Goal: Navigation & Orientation: Find specific page/section

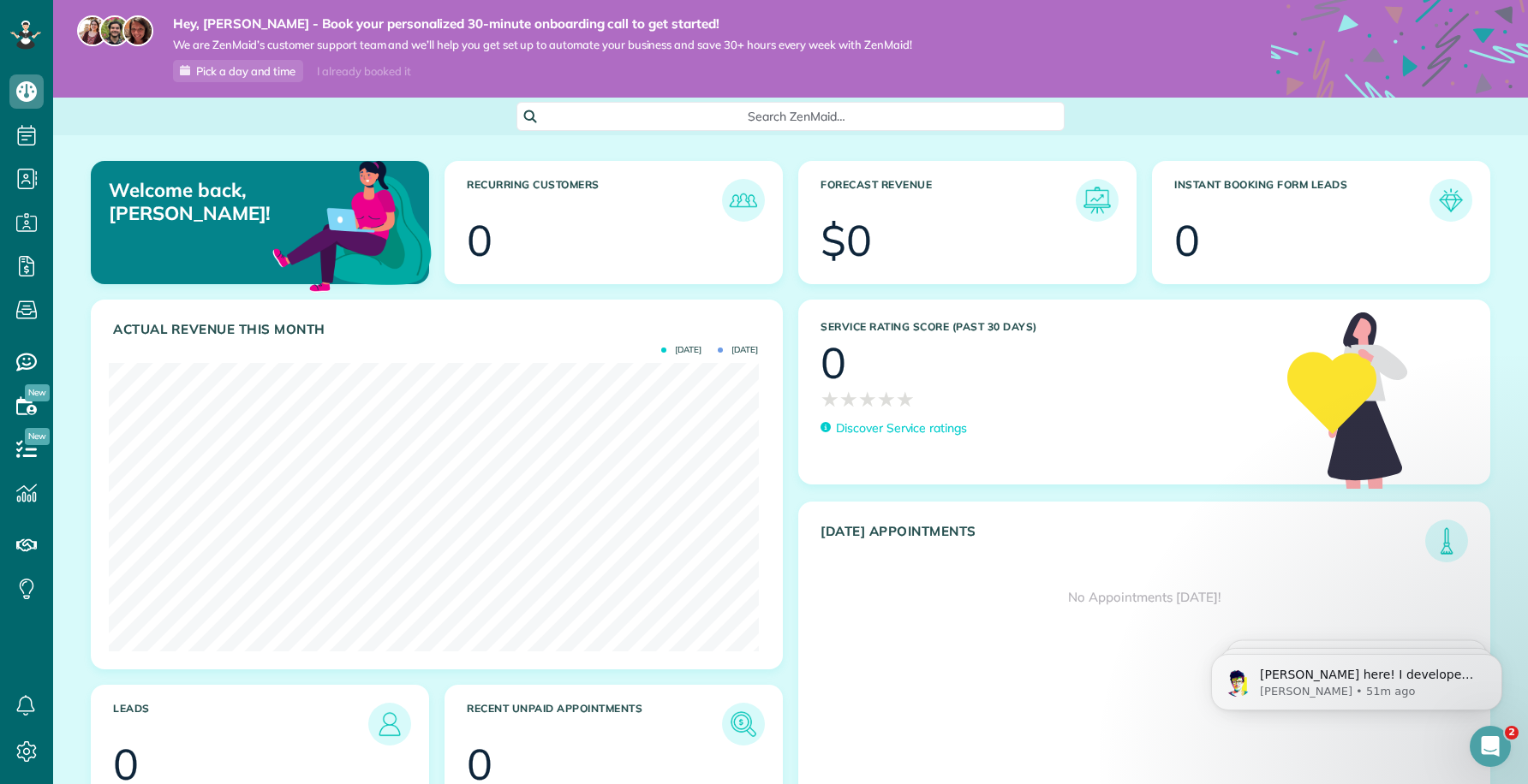
click at [359, 74] on div "I already booked it" at bounding box center [364, 72] width 114 height 21
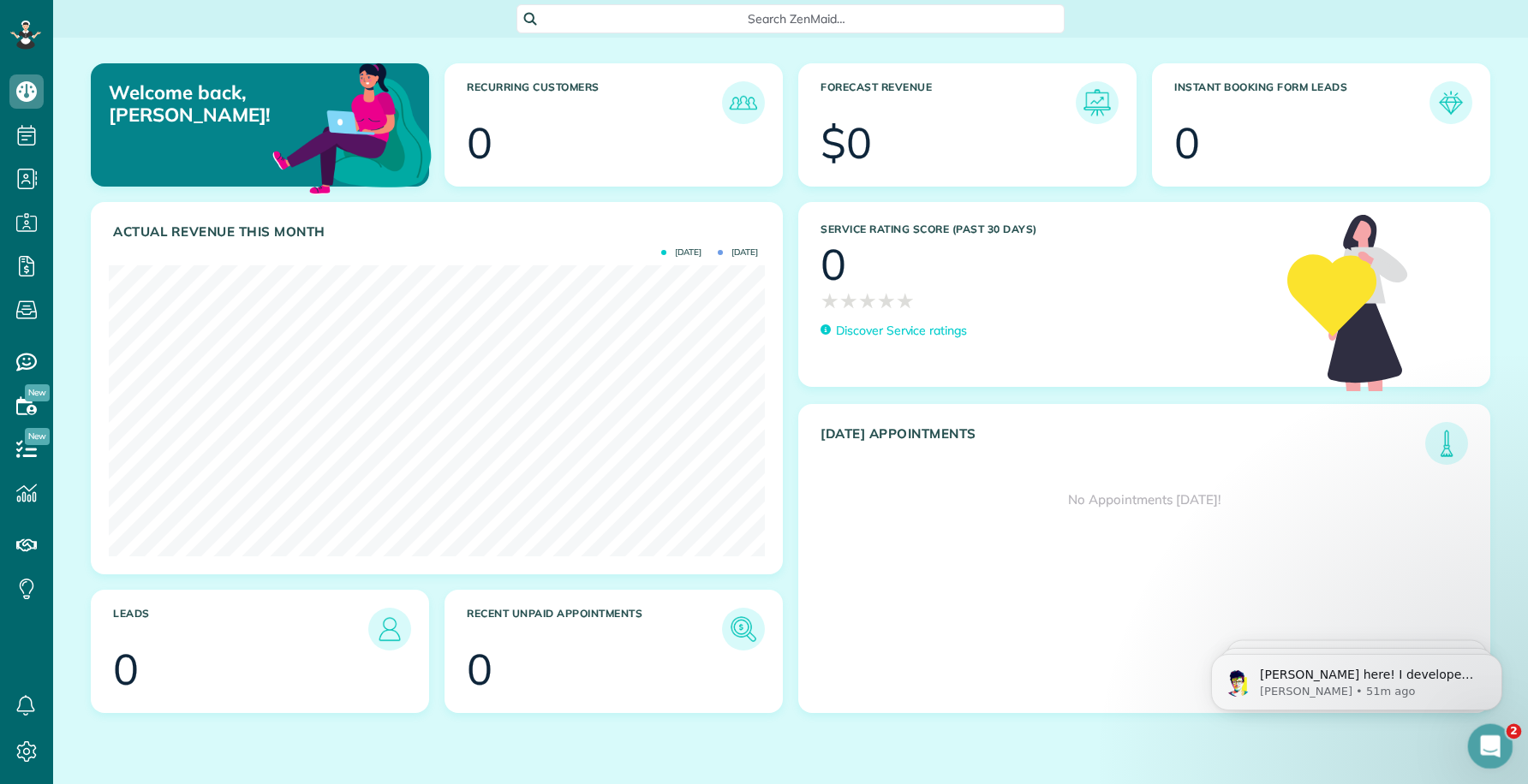
click at [1483, 741] on icon "Open Intercom Messenger" at bounding box center [1487, 743] width 28 height 28
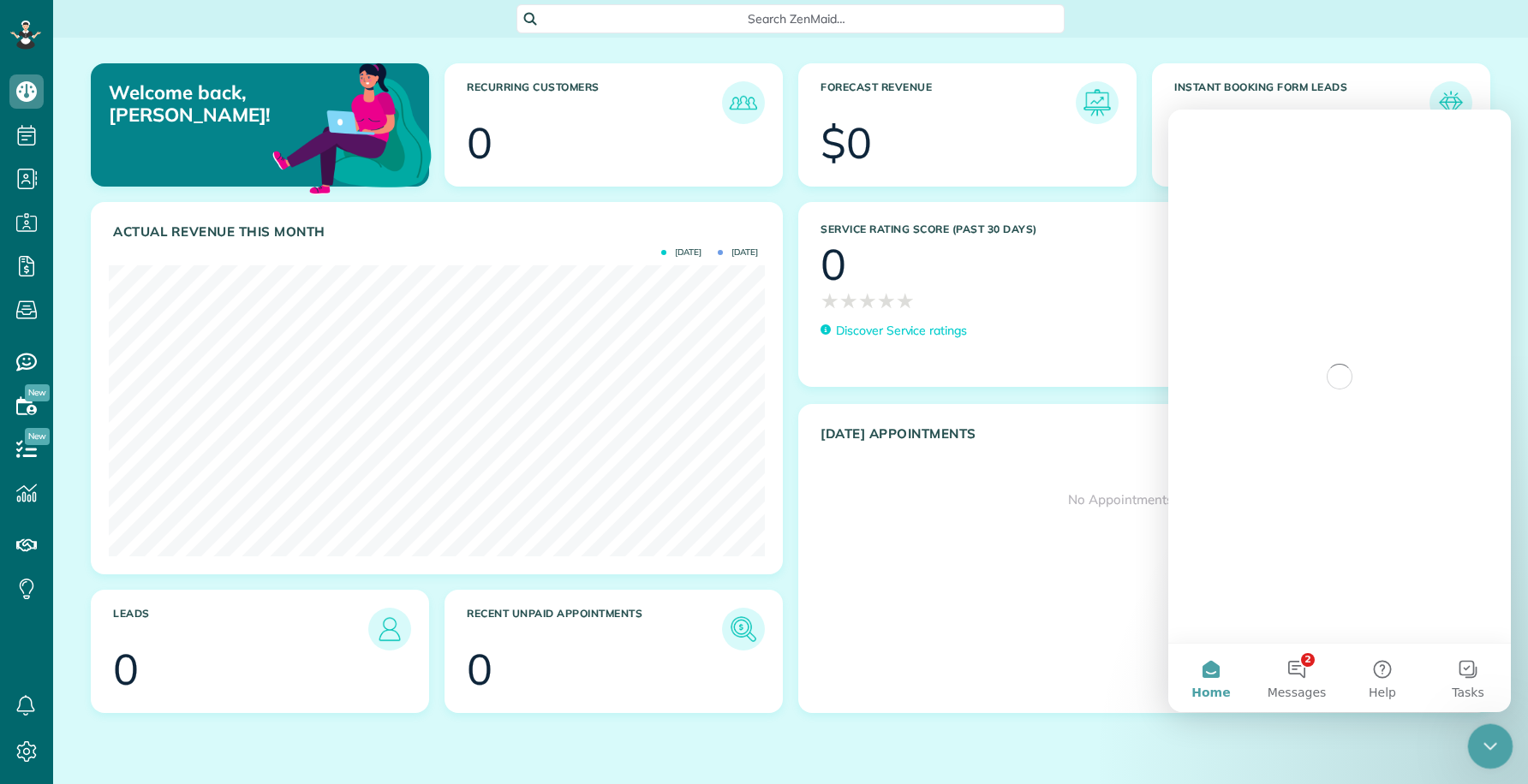
scroll to position [0, 0]
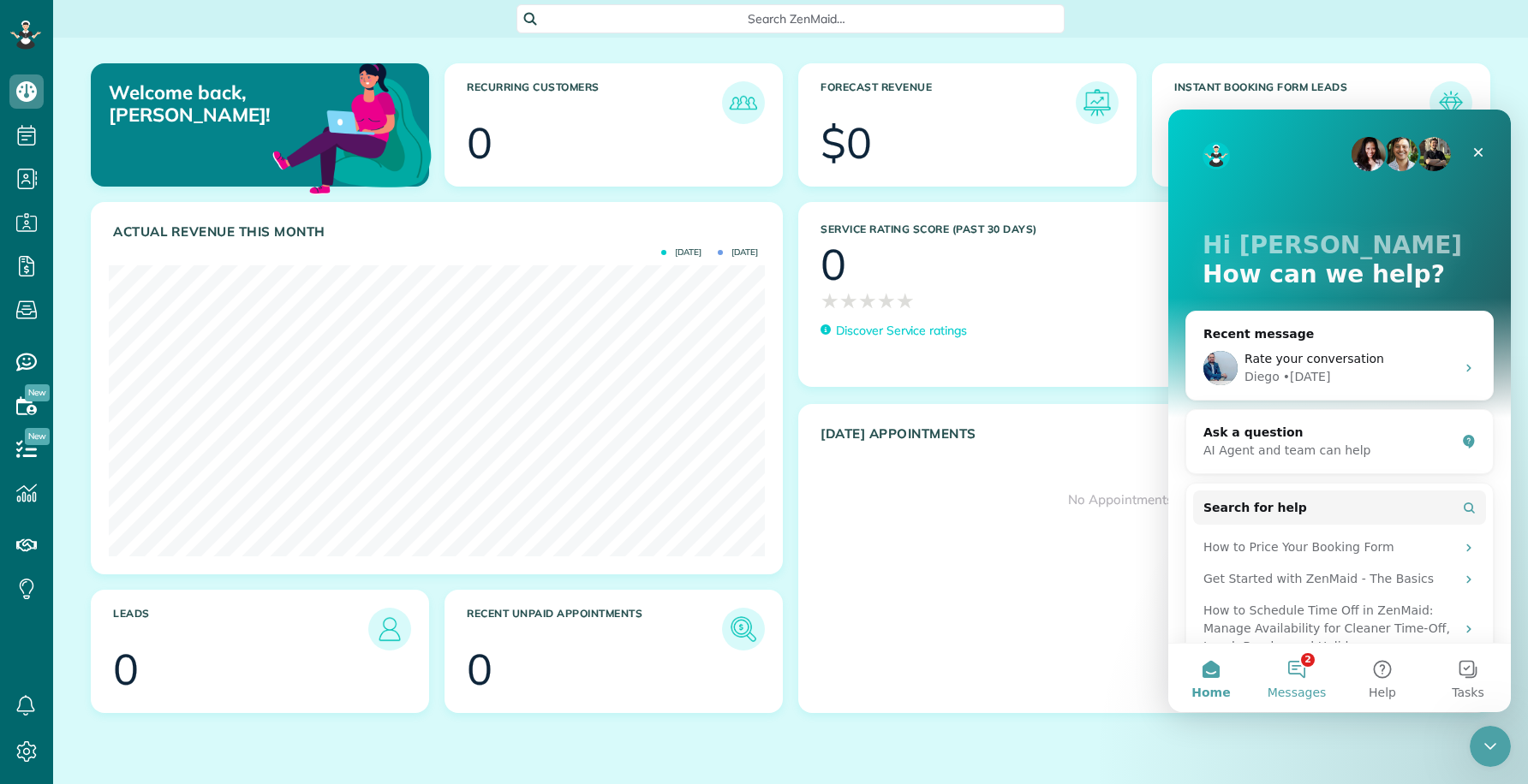
click at [1292, 668] on button "2 Messages" at bounding box center [1297, 678] width 85 height 69
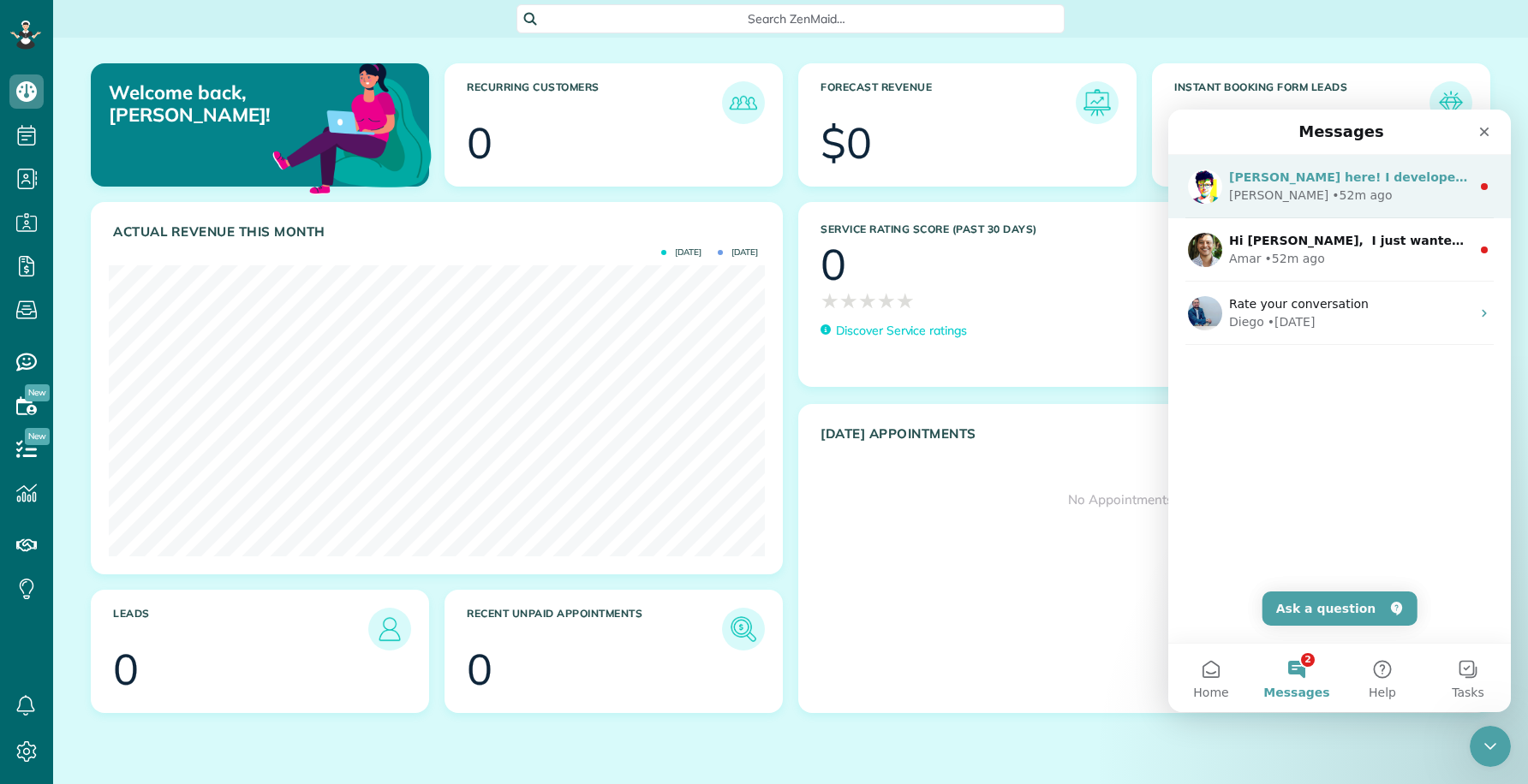
drag, startPoint x: 1303, startPoint y: 202, endPoint x: 1295, endPoint y: 203, distance: 8.1
click at [1331, 203] on div "• 52m ago" at bounding box center [1361, 196] width 60 height 18
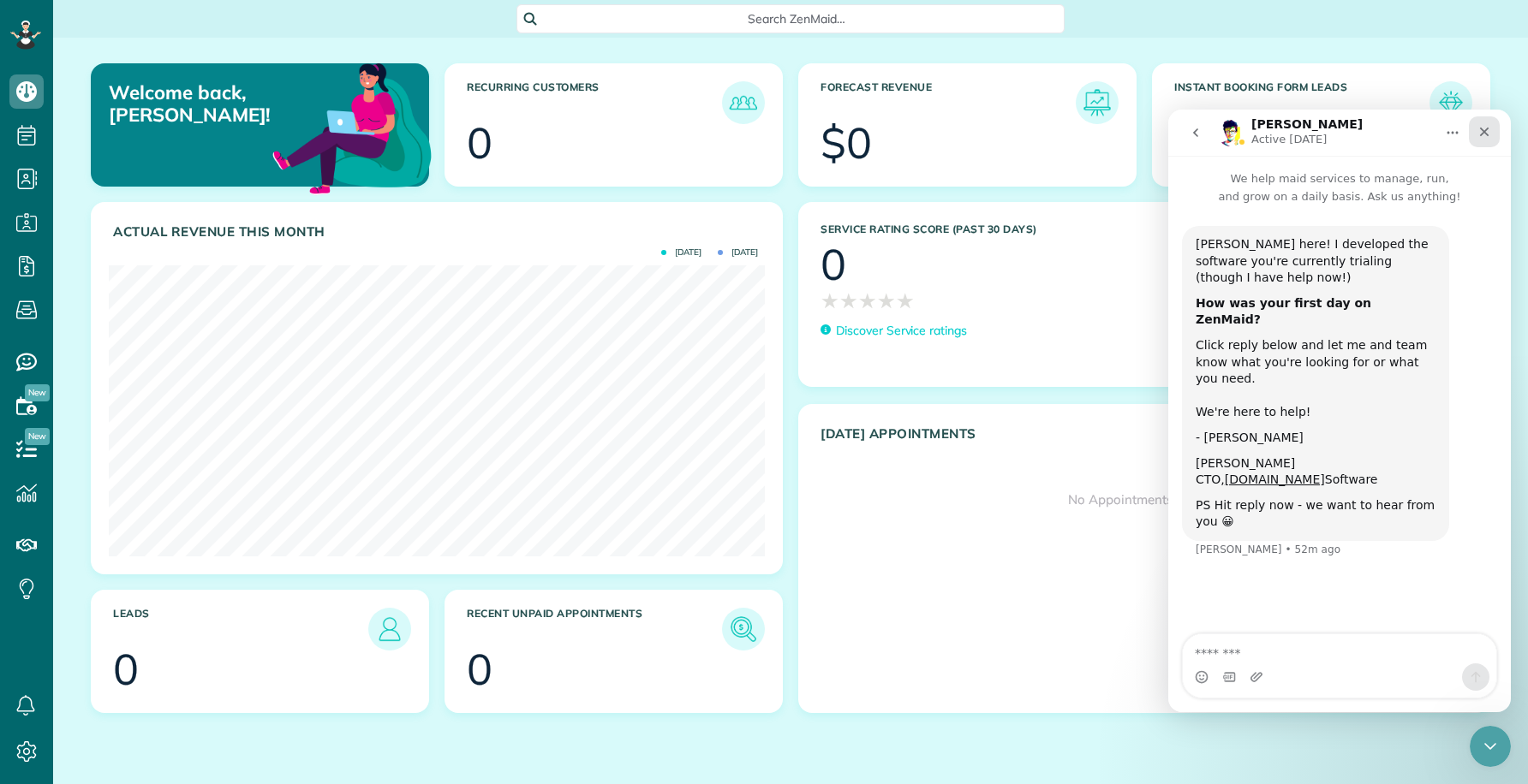
click at [1489, 127] on icon "Close" at bounding box center [1483, 132] width 14 height 14
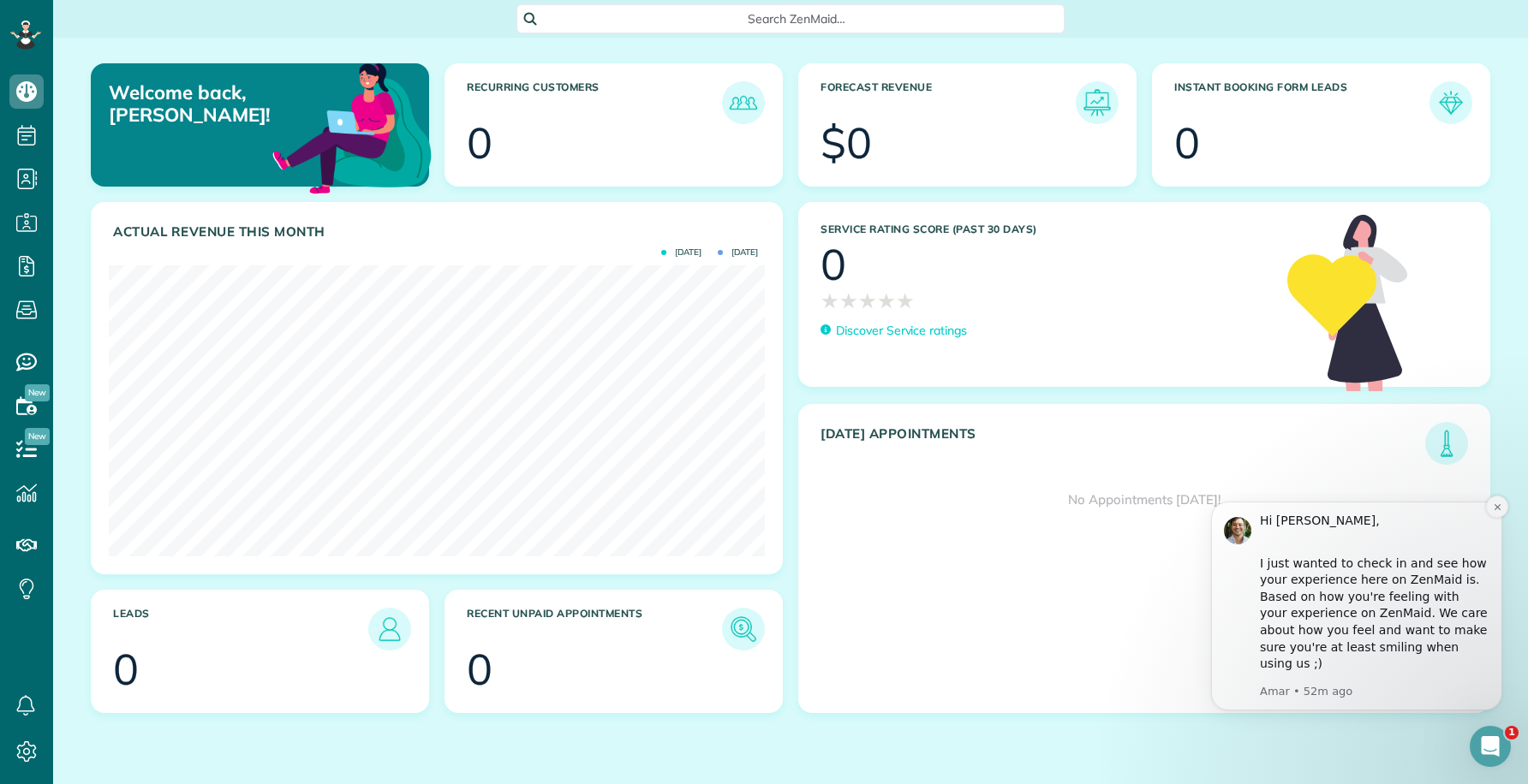
click at [1362, 640] on div "I just wanted to check in and see how your experience here on ZenMaid is. Based…" at bounding box center [1374, 614] width 229 height 117
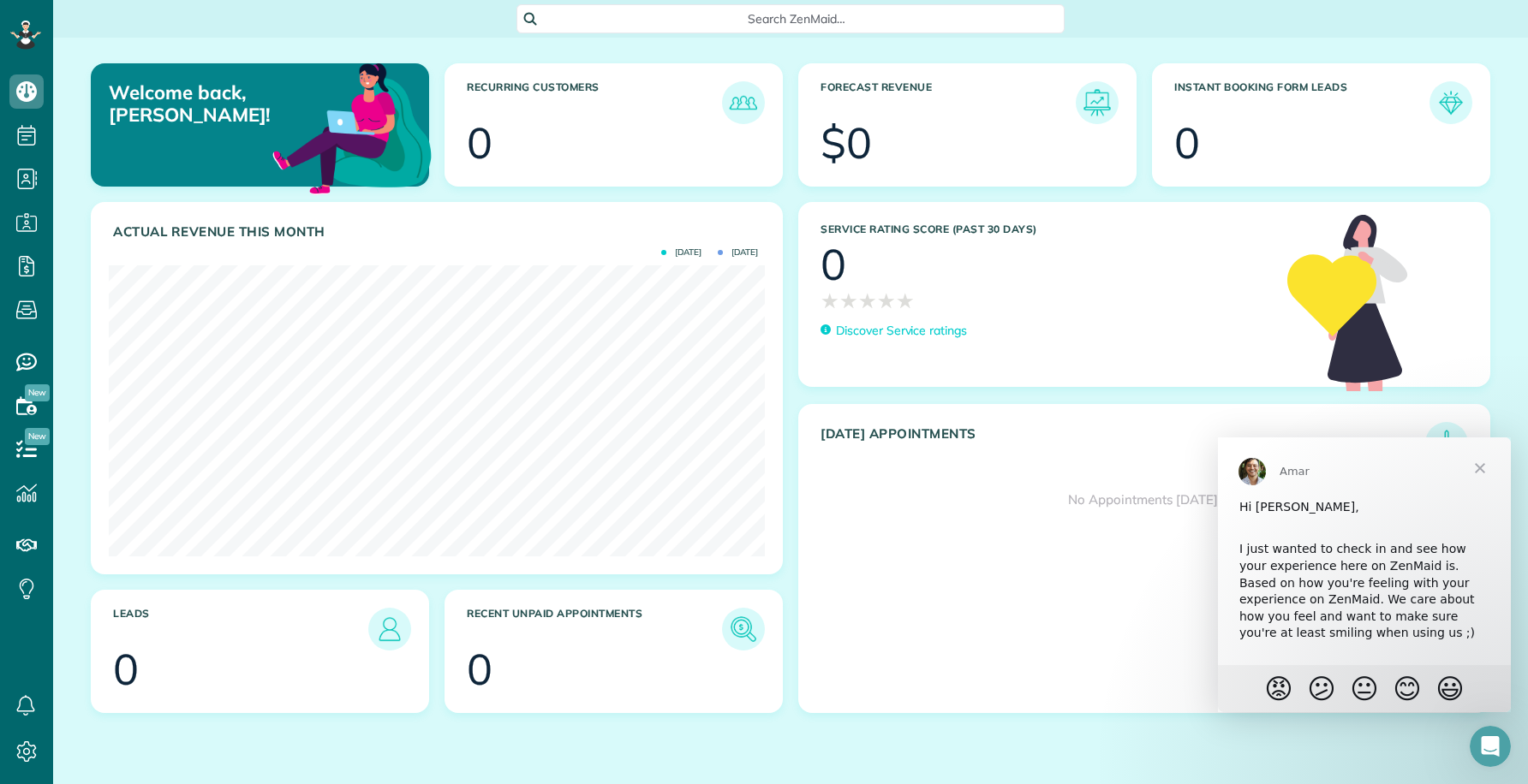
click at [1482, 463] on span "Close" at bounding box center [1480, 468] width 62 height 62
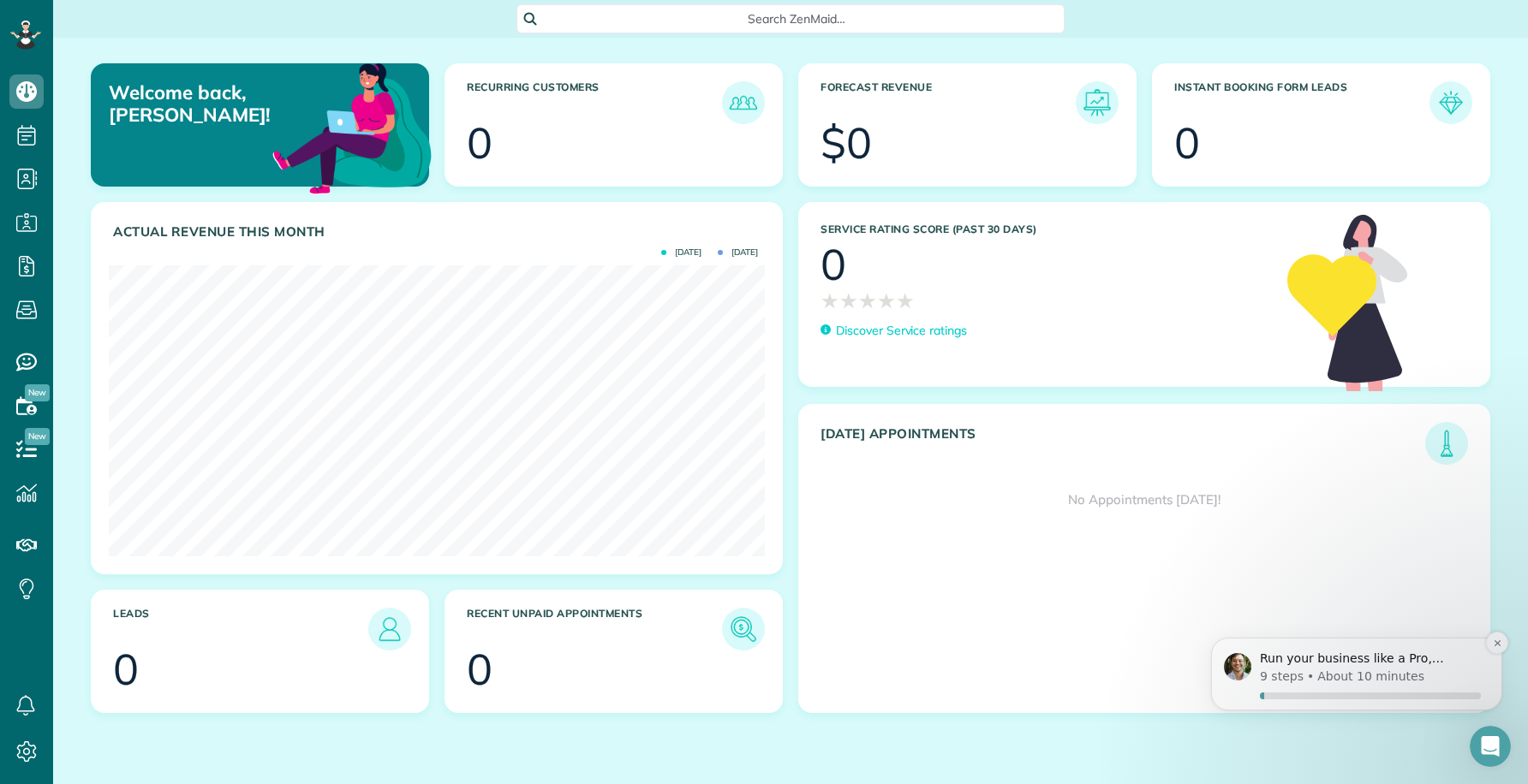
click at [1361, 667] on div "Run your business like a Pro, [PERSON_NAME]" at bounding box center [1369, 658] width 226 height 22
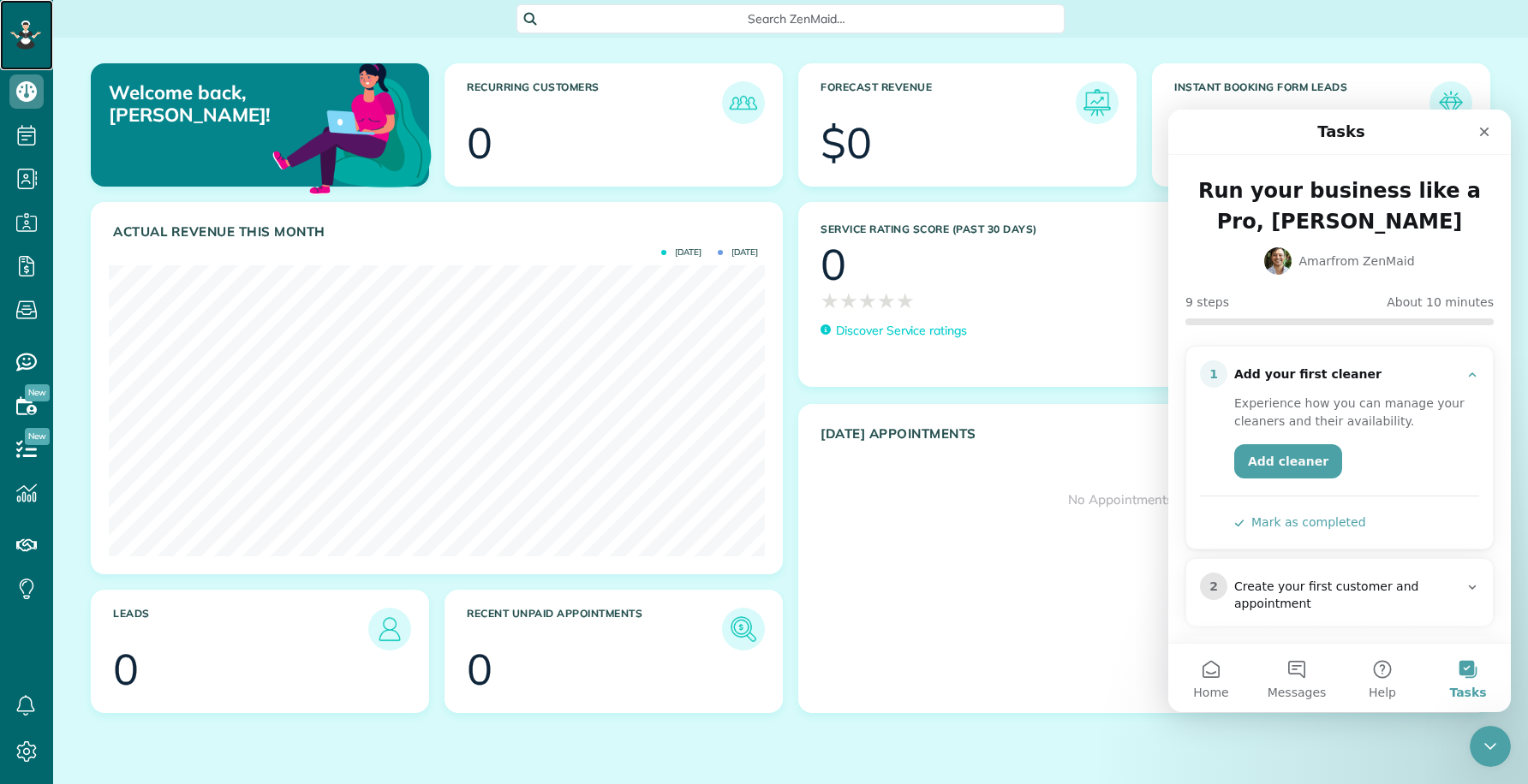
click at [26, 19] on div at bounding box center [25, 35] width 51 height 71
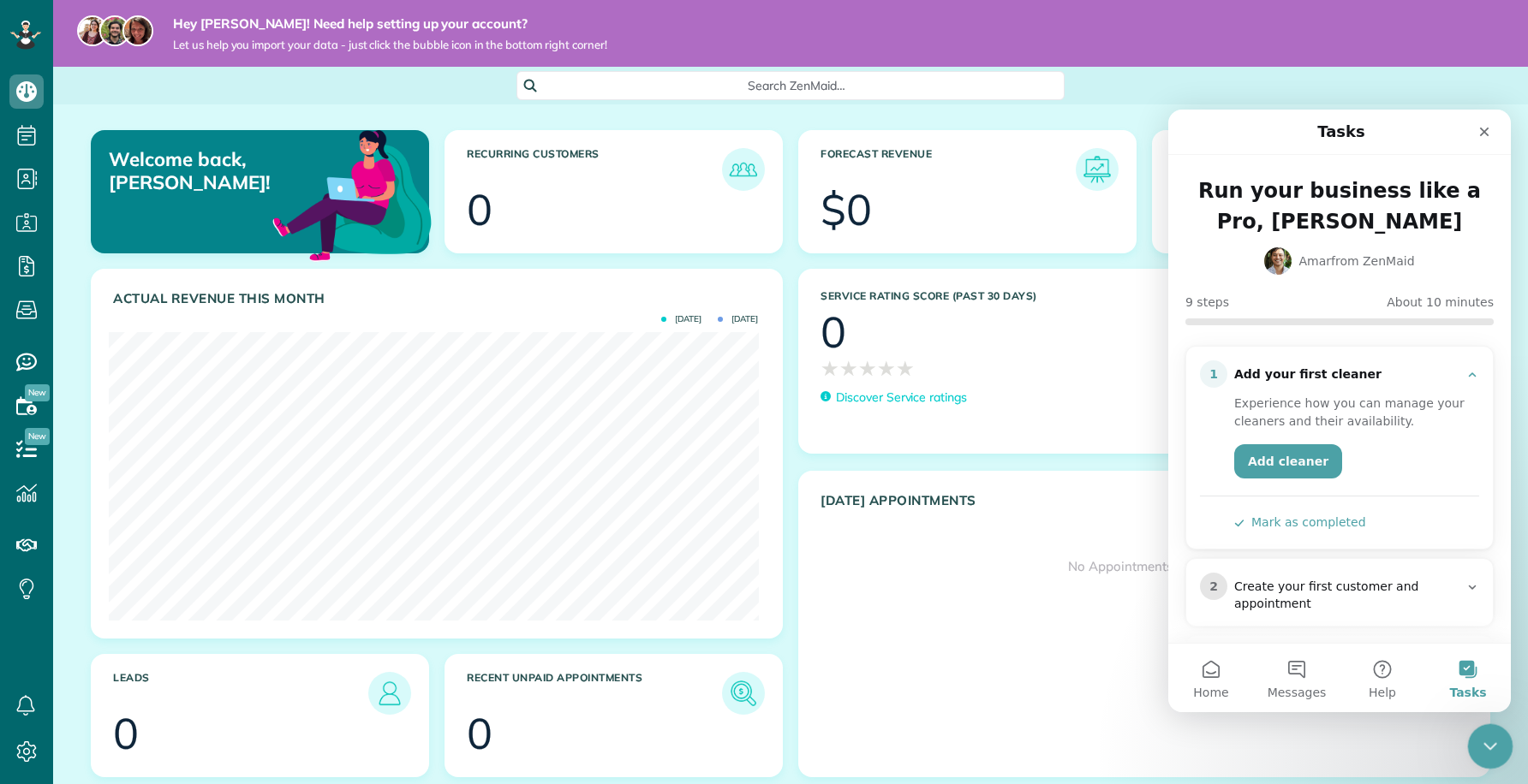
click at [1480, 745] on icon "Close Intercom Messenger" at bounding box center [1486, 743] width 20 height 20
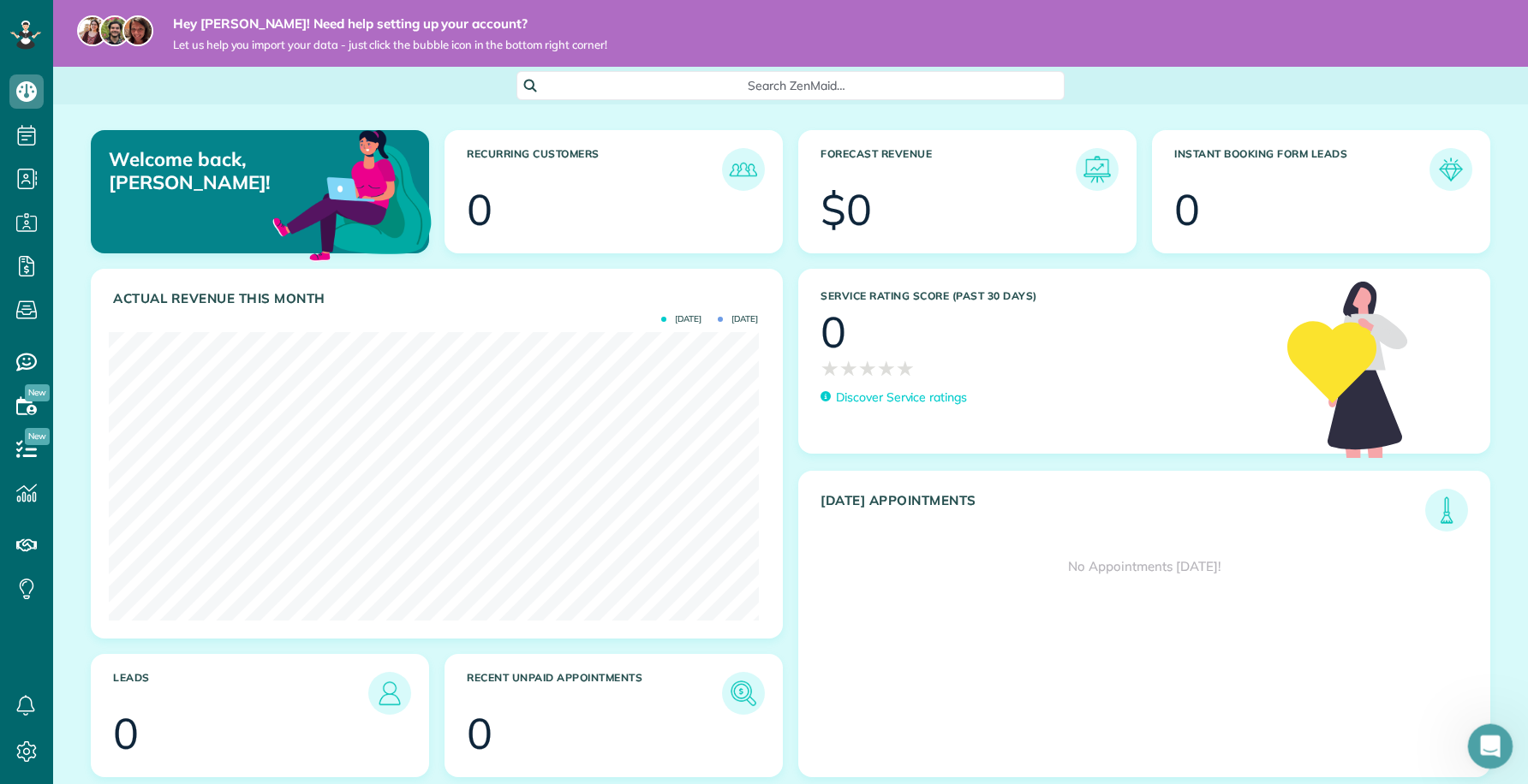
click at [1480, 745] on icon "Open Intercom Messenger" at bounding box center [1487, 743] width 28 height 28
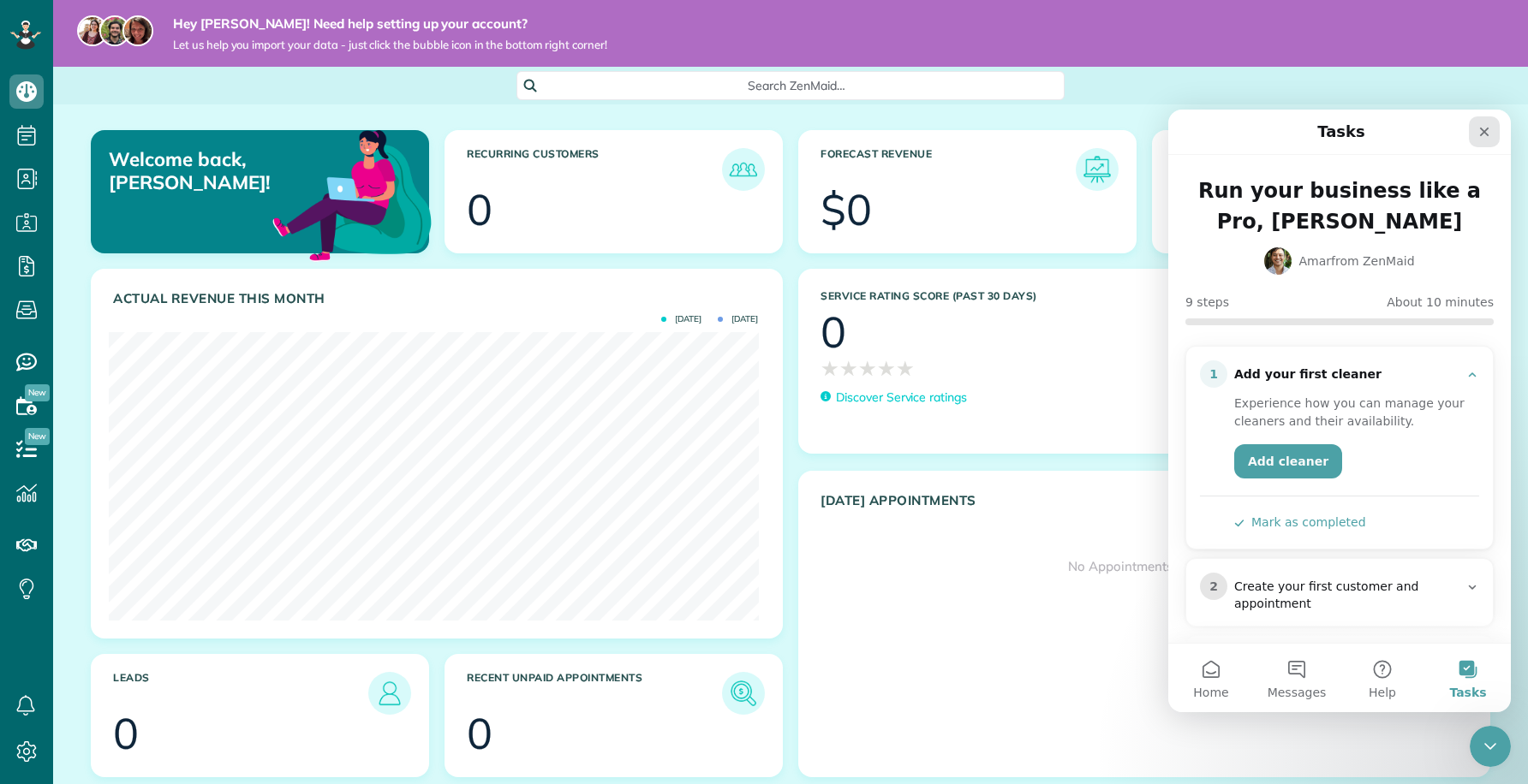
click at [1480, 135] on icon "Close" at bounding box center [1483, 132] width 14 height 14
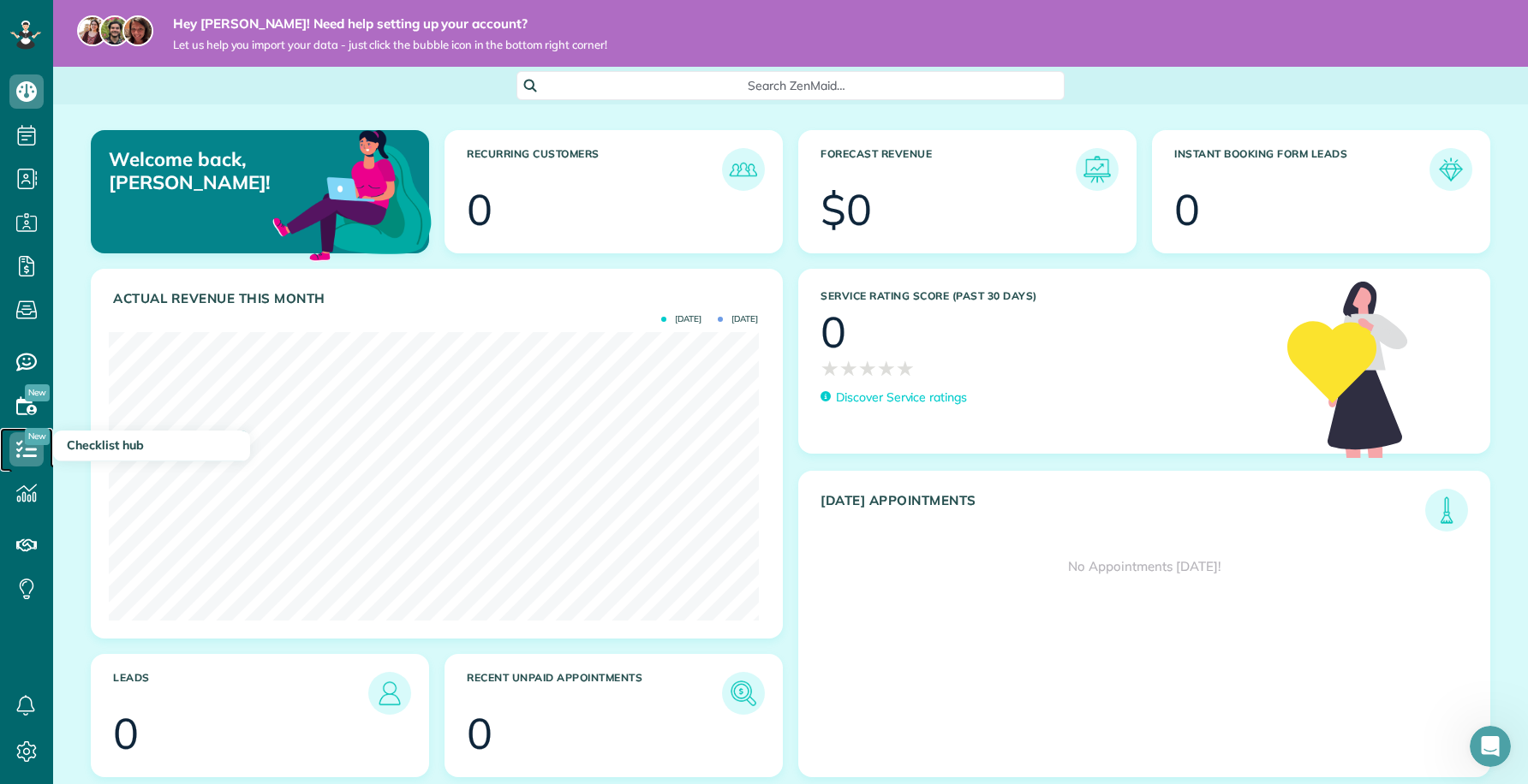
click at [26, 447] on icon at bounding box center [26, 449] width 34 height 34
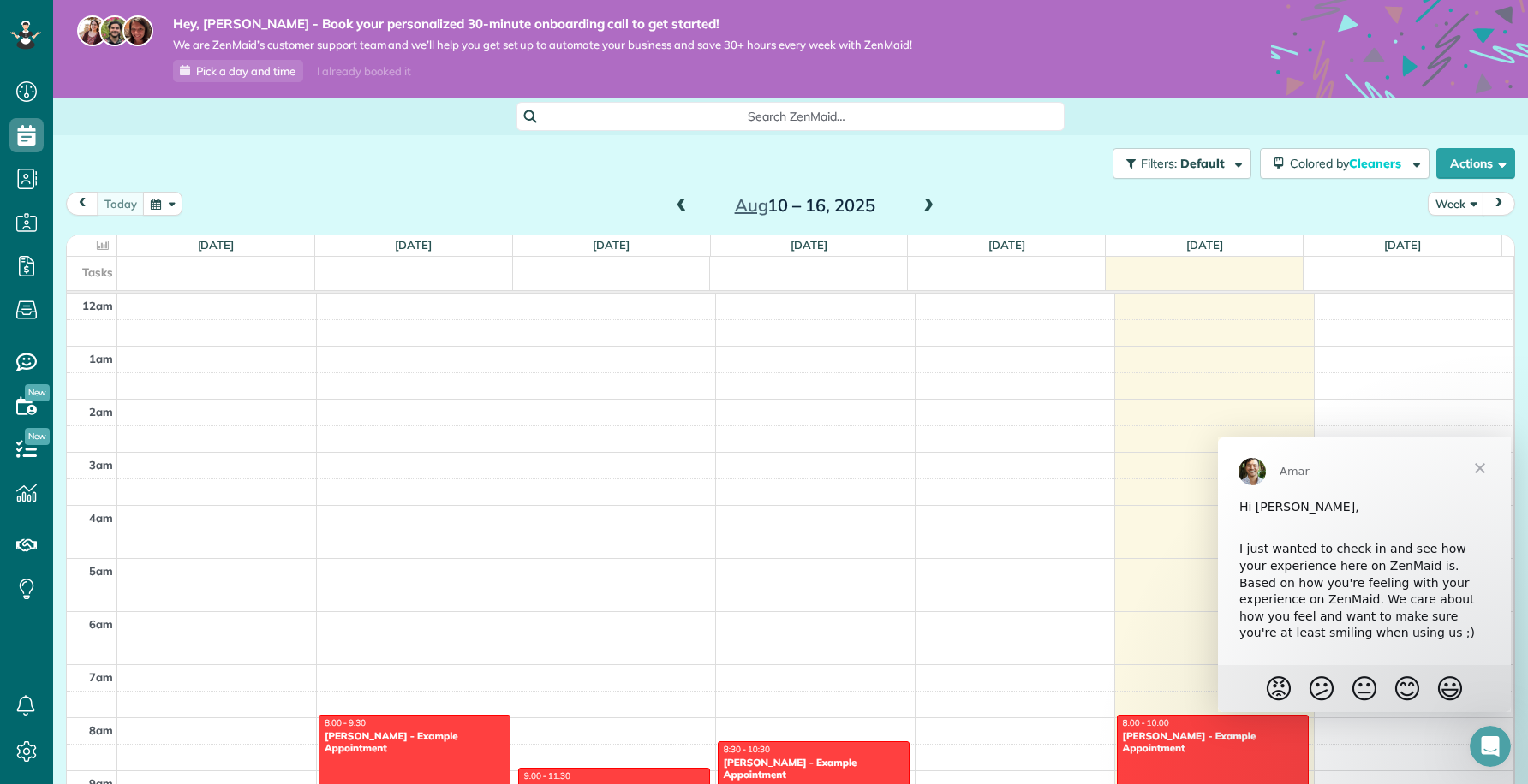
scroll to position [7, 7]
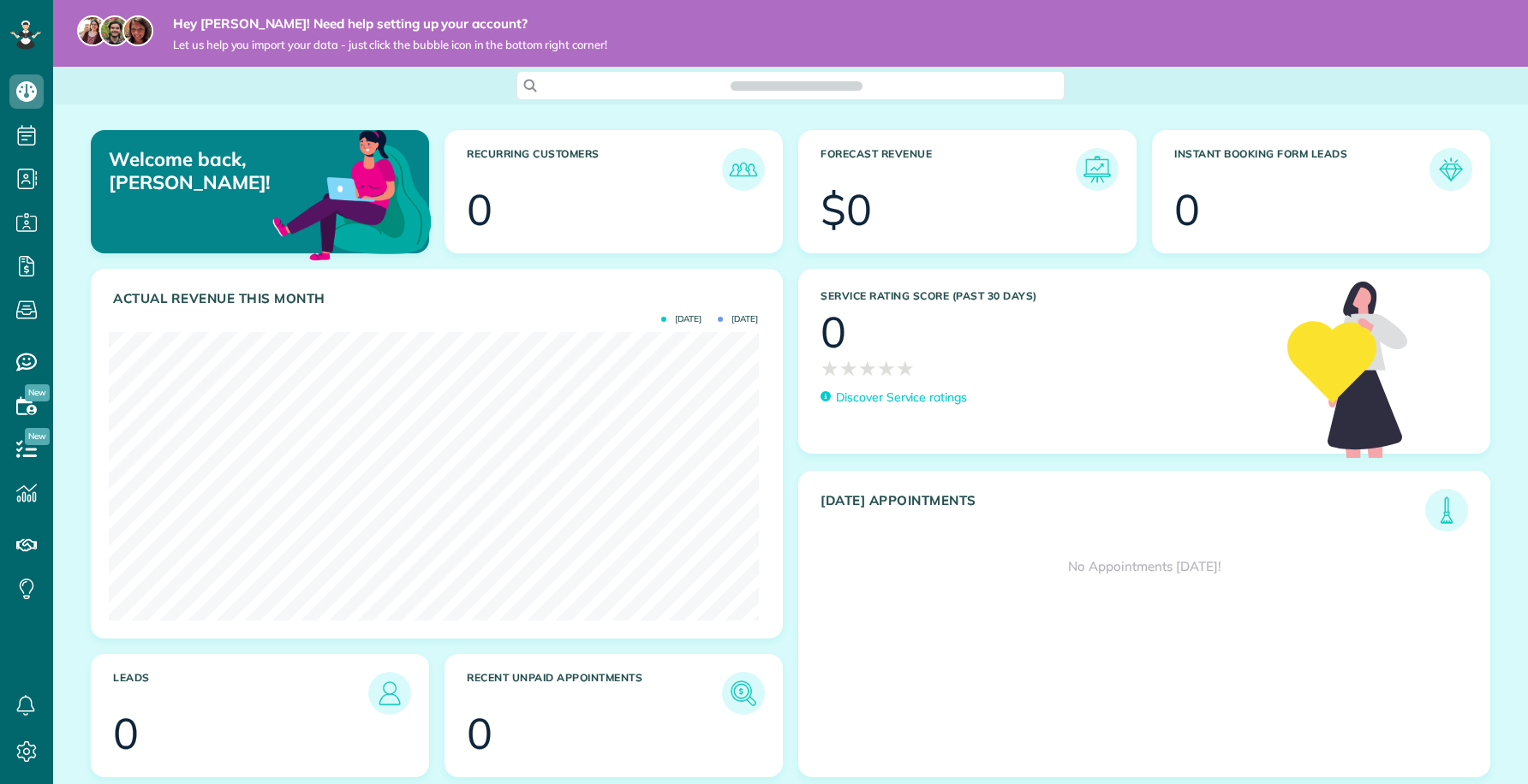
scroll to position [288, 649]
